Goal: Transaction & Acquisition: Purchase product/service

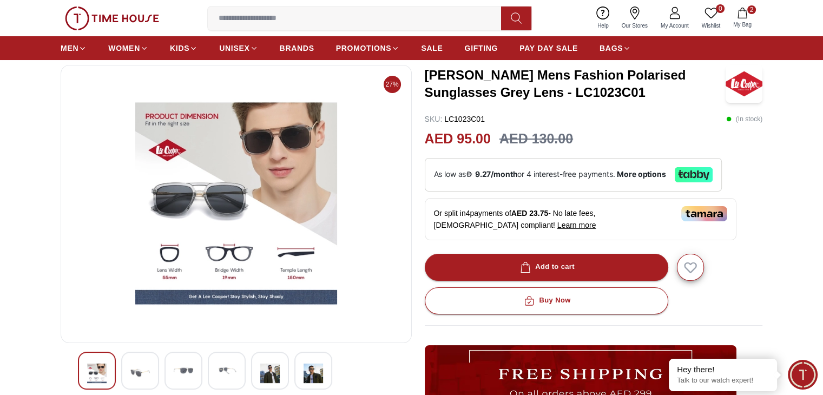
scroll to position [108, 0]
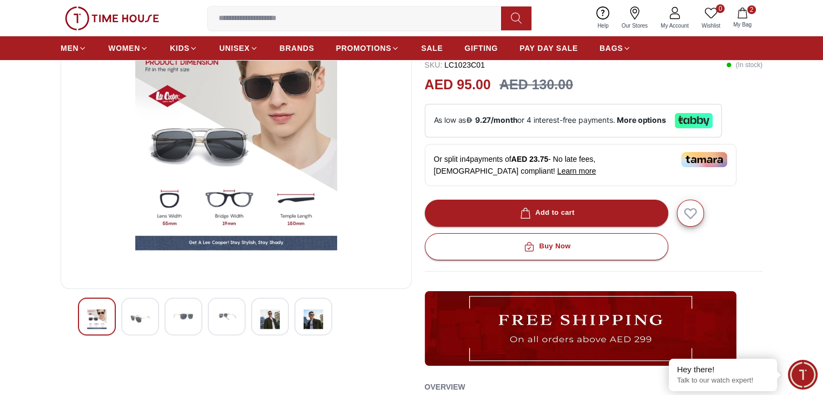
click at [150, 307] on div at bounding box center [140, 317] width 38 height 38
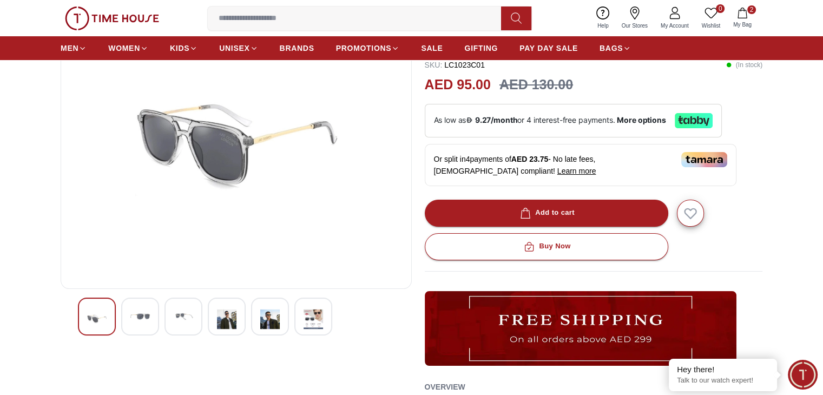
click at [184, 313] on img at bounding box center [183, 316] width 19 height 19
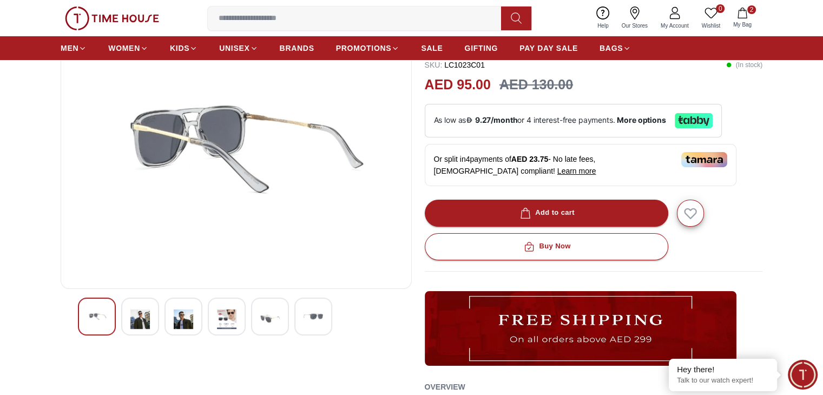
click at [232, 314] on img at bounding box center [226, 319] width 19 height 25
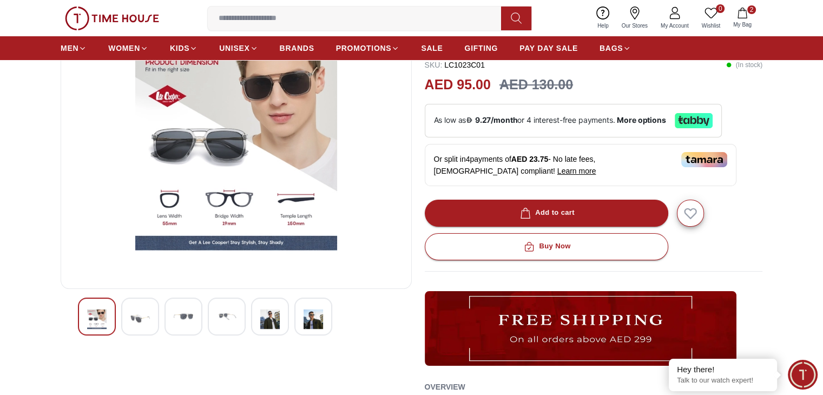
click at [232, 314] on img at bounding box center [226, 316] width 19 height 19
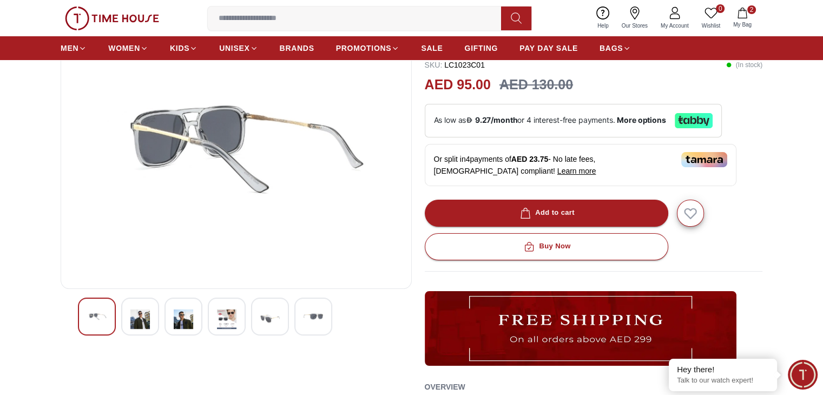
scroll to position [0, 0]
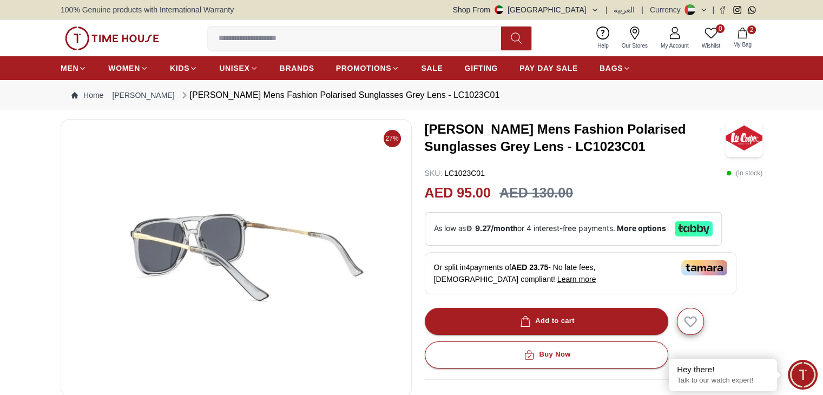
click at [777, 259] on section "27% [PERSON_NAME] Mens Fashion Polarised Sunglasses Grey Lens - LC1023C01 SKU :…" at bounding box center [411, 400] width 823 height 563
click at [746, 31] on icon "button" at bounding box center [742, 33] width 9 height 11
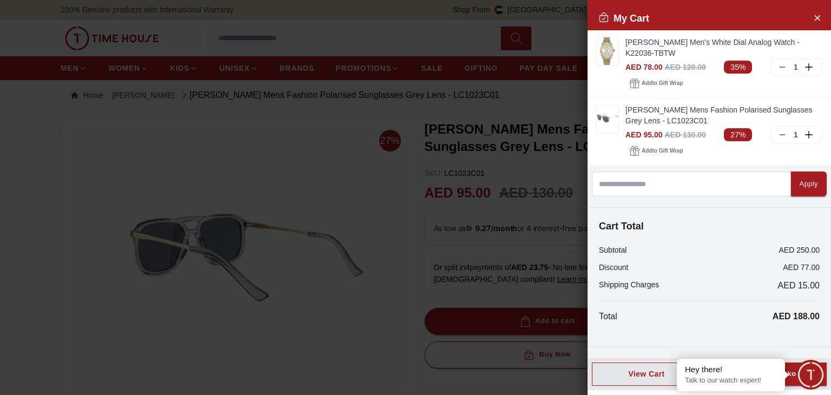
click at [215, 325] on div at bounding box center [415, 197] width 831 height 395
click at [817, 18] on icon "Close Account" at bounding box center [817, 18] width 9 height 14
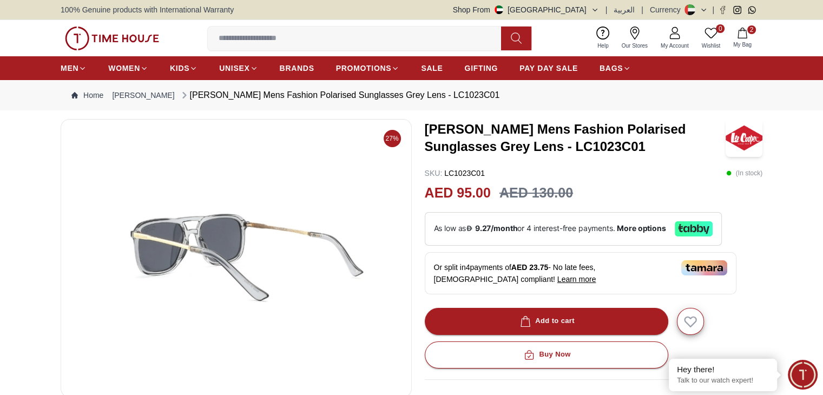
scroll to position [162, 0]
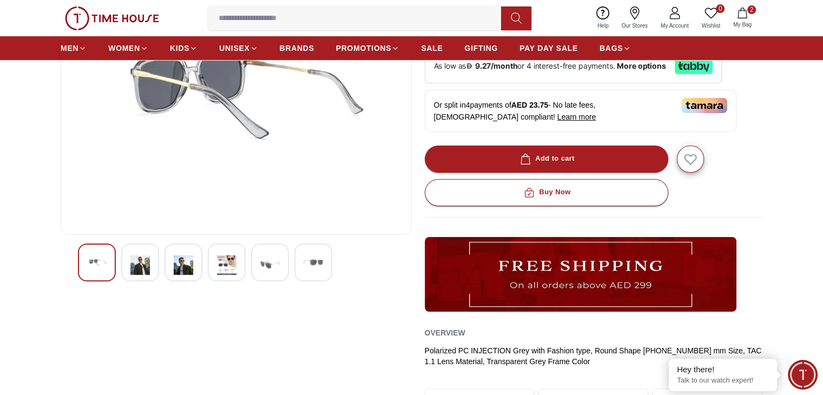
click at [104, 265] on img at bounding box center [96, 262] width 19 height 19
click at [232, 258] on img at bounding box center [226, 265] width 19 height 25
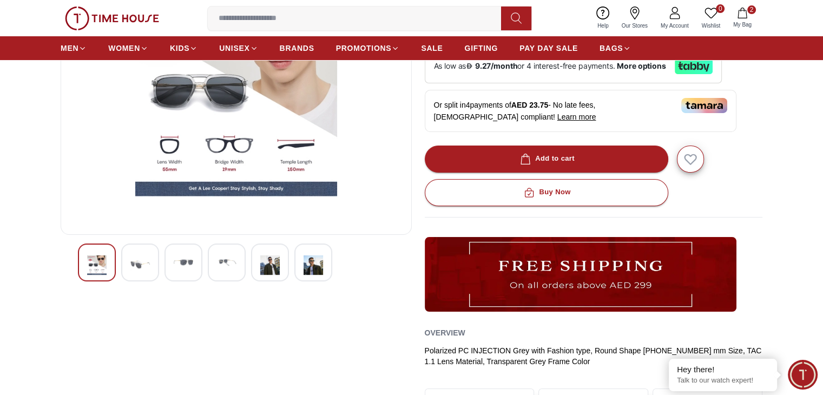
click at [262, 264] on img at bounding box center [269, 265] width 19 height 25
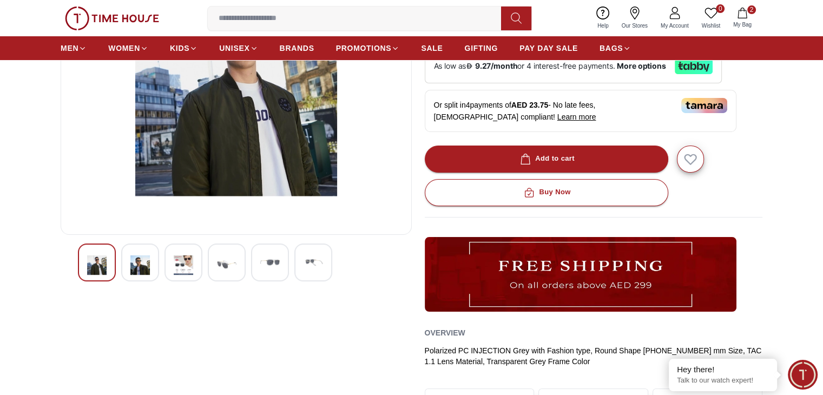
click at [304, 260] on img at bounding box center [313, 262] width 19 height 19
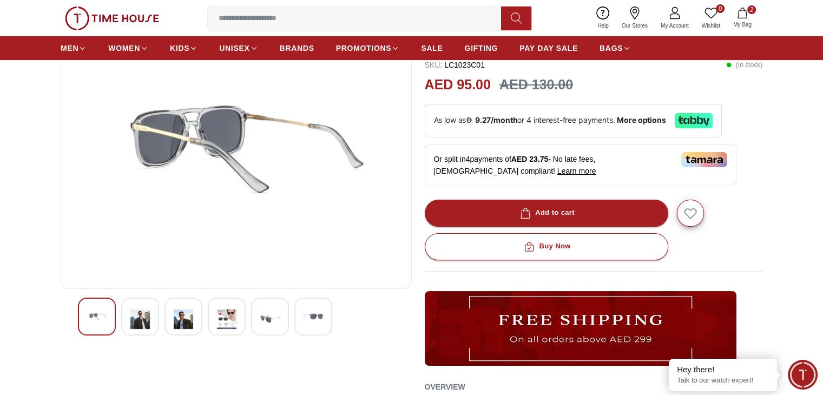
scroll to position [54, 0]
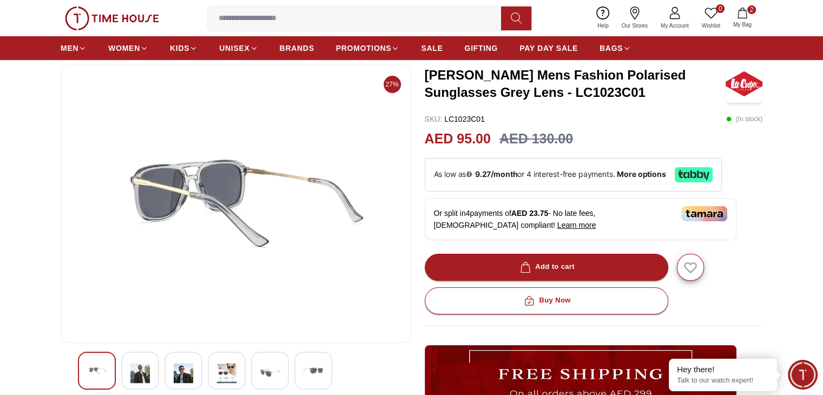
click at [92, 373] on img at bounding box center [96, 370] width 19 height 19
click at [150, 369] on div at bounding box center [140, 371] width 38 height 38
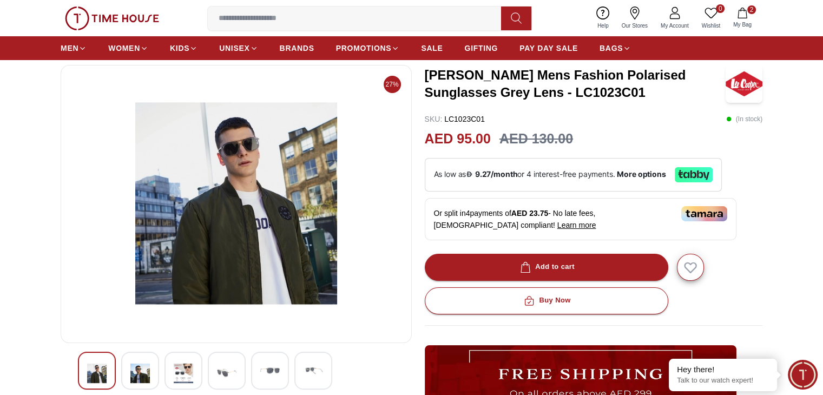
click at [175, 369] on img at bounding box center [183, 373] width 19 height 25
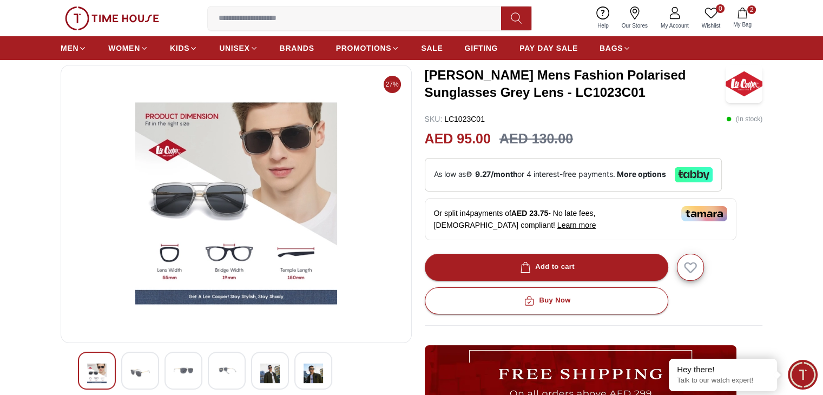
click at [186, 367] on img at bounding box center [183, 370] width 19 height 19
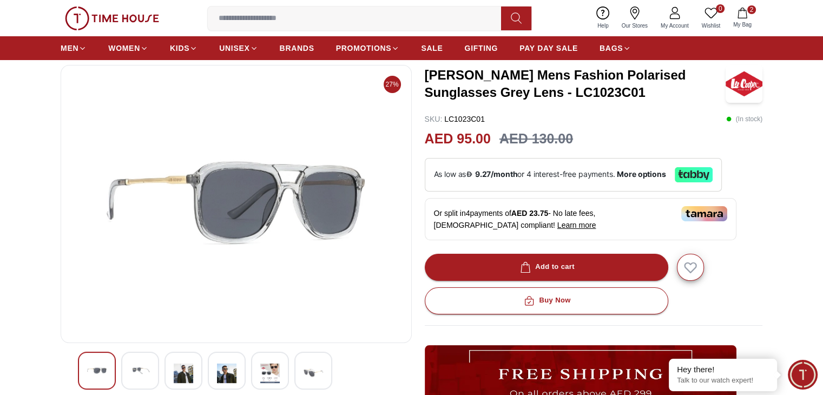
click at [220, 365] on img at bounding box center [226, 373] width 19 height 25
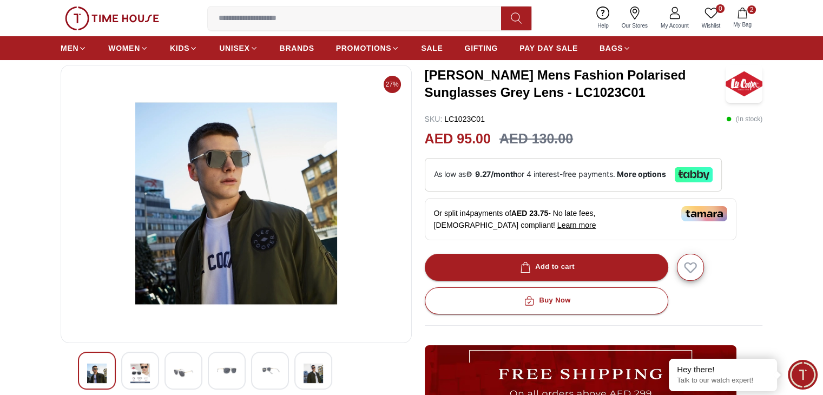
click at [277, 369] on img at bounding box center [269, 370] width 19 height 19
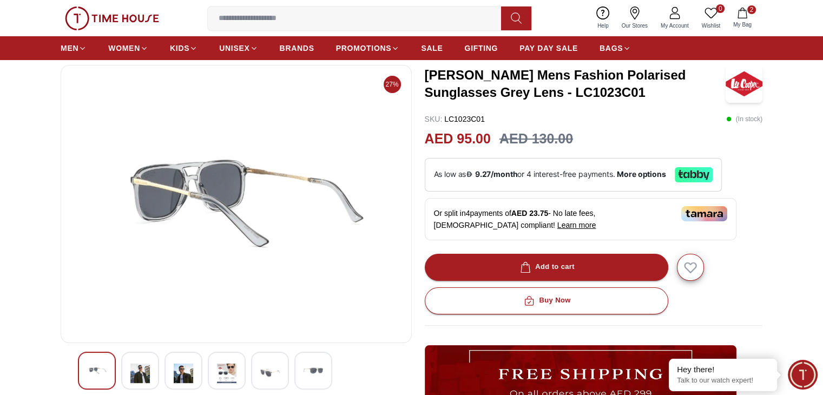
click at [318, 369] on img at bounding box center [313, 370] width 19 height 19
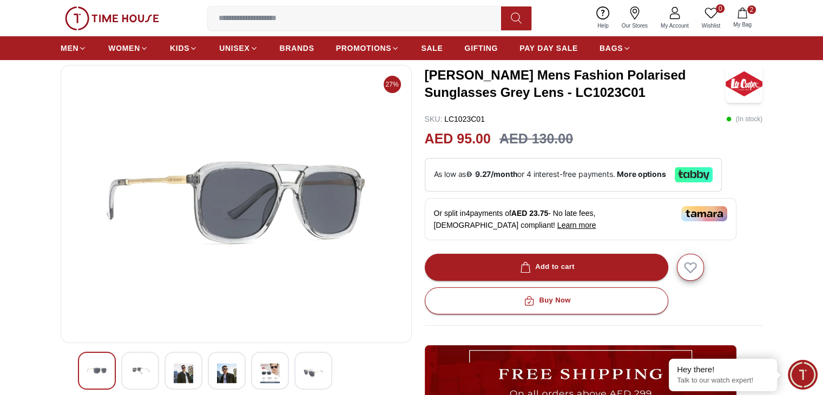
click at [167, 179] on img at bounding box center [236, 204] width 333 height 260
click at [312, 361] on img at bounding box center [313, 373] width 19 height 25
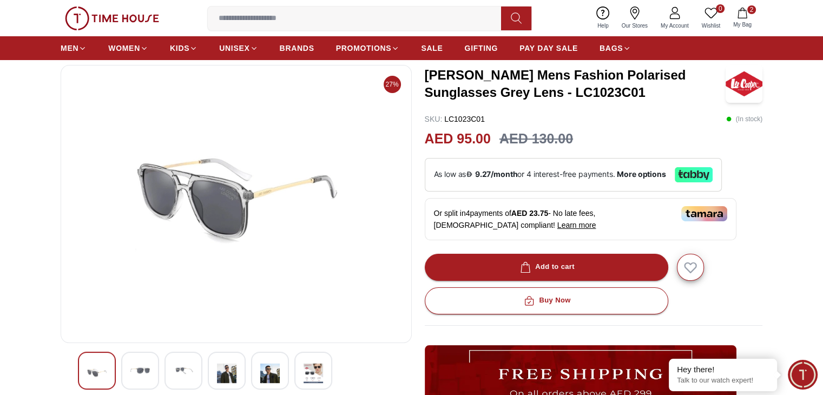
click at [312, 361] on img at bounding box center [313, 373] width 19 height 25
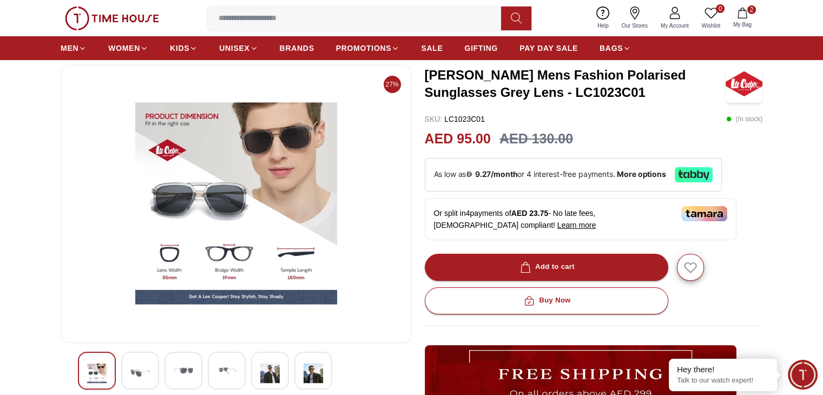
click at [260, 368] on img at bounding box center [269, 373] width 19 height 25
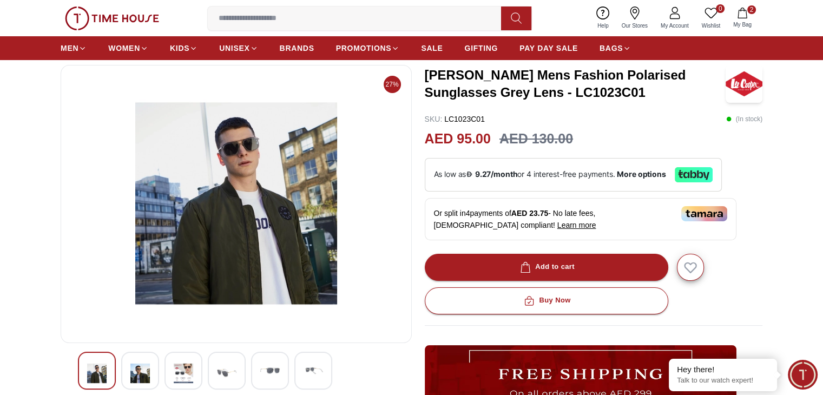
click at [238, 369] on div at bounding box center [227, 371] width 38 height 38
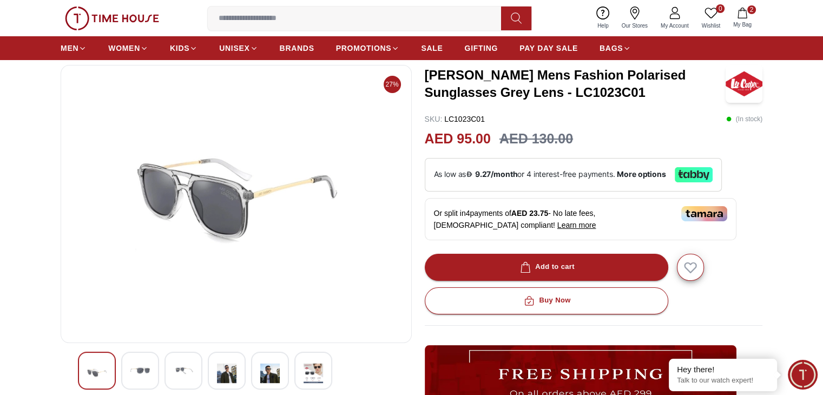
click at [749, 12] on span "2" at bounding box center [751, 9] width 9 height 9
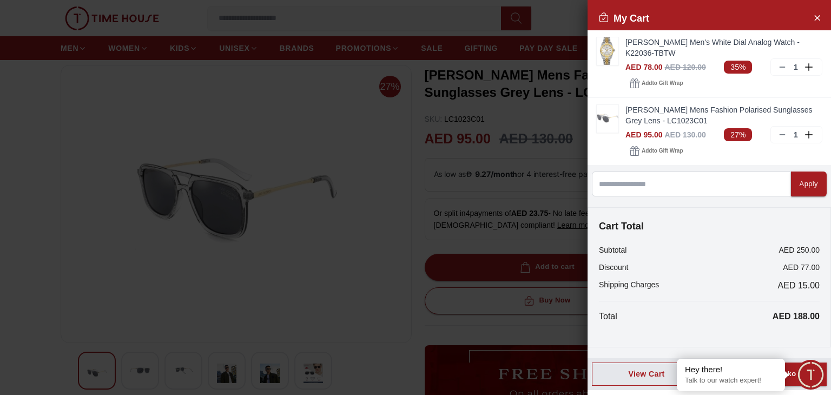
click at [351, 279] on div at bounding box center [415, 197] width 831 height 395
click at [821, 14] on icon "Close Account" at bounding box center [817, 18] width 9 height 14
